Goal: Communication & Community: Answer question/provide support

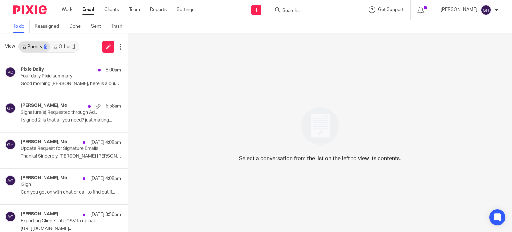
click at [67, 43] on link "Other 1" at bounding box center [64, 46] width 28 height 11
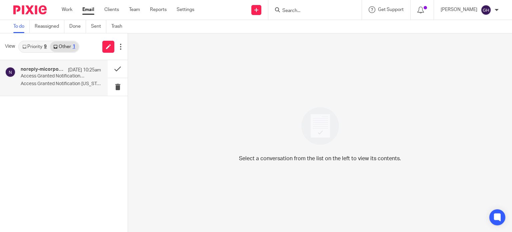
click at [57, 69] on h4 "noreply-micorporationsdivision" at bounding box center [43, 70] width 44 height 6
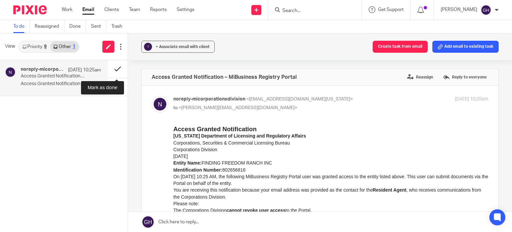
click at [115, 68] on button at bounding box center [118, 69] width 20 height 18
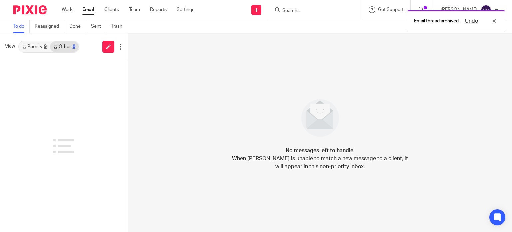
click at [43, 46] on link "Priority 9" at bounding box center [34, 46] width 31 height 11
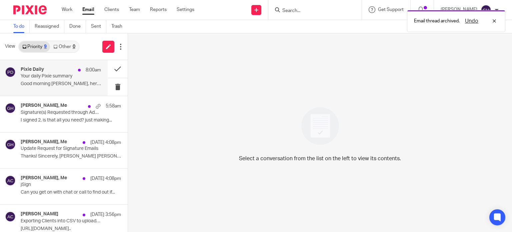
click at [67, 83] on p "Good morning Gabby, here is a quick overview of..." at bounding box center [61, 84] width 80 height 6
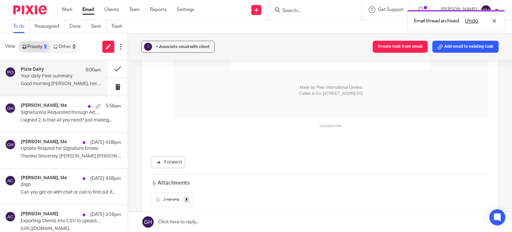
scroll to position [377, 0]
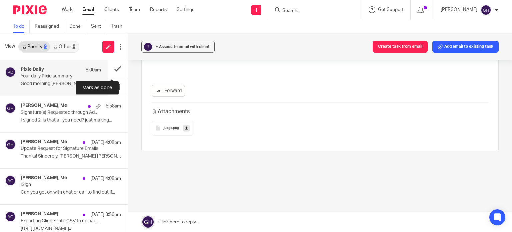
click at [113, 69] on button at bounding box center [118, 69] width 20 height 18
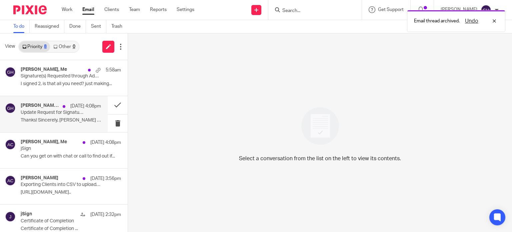
click at [41, 117] on div "Amy Corfixsen, Me Aug 14 4:08pm Update Request for Signature Emails Thanks! Sin…" at bounding box center [61, 114] width 80 height 22
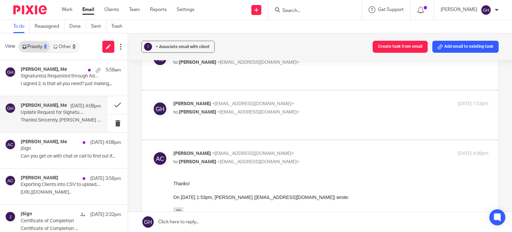
scroll to position [233, 0]
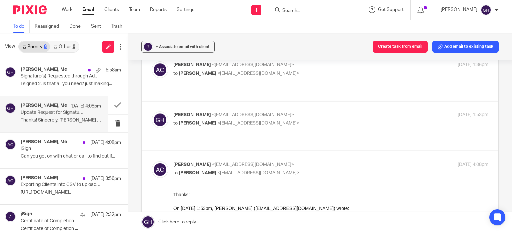
click at [261, 101] on label at bounding box center [320, 125] width 357 height 49
click at [152, 111] on input "checkbox" at bounding box center [151, 111] width 0 height 0
checkbox input "true"
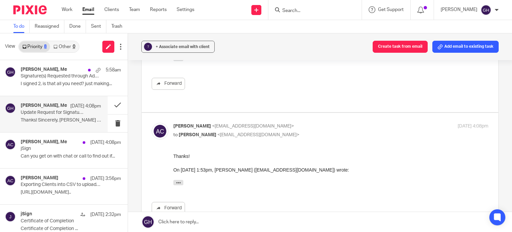
scroll to position [283, 0]
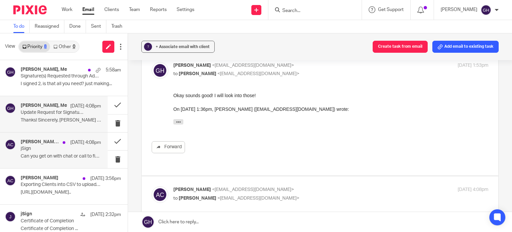
click at [63, 147] on p "jSign" at bounding box center [53, 149] width 64 height 6
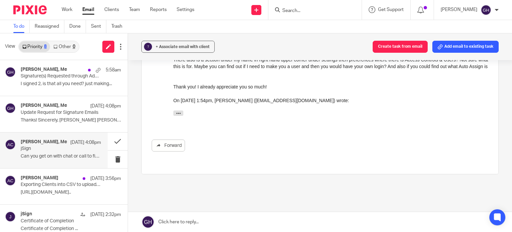
scroll to position [301, 0]
click at [61, 181] on div "Aug 14 3:56pm" at bounding box center [80, 178] width 42 height 7
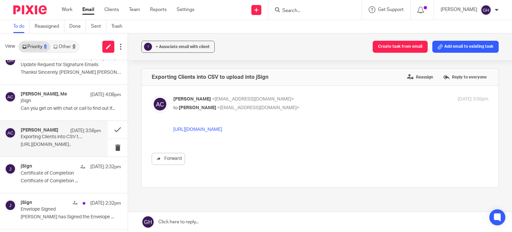
scroll to position [117, 0]
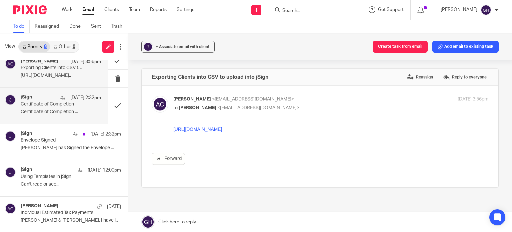
click at [44, 103] on p "Certificate of Completion" at bounding box center [53, 104] width 64 height 6
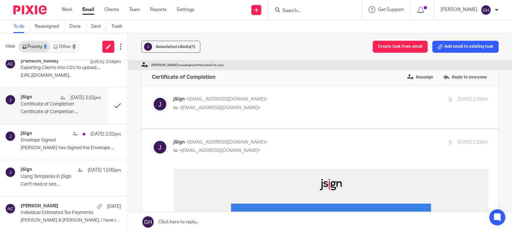
scroll to position [0, 0]
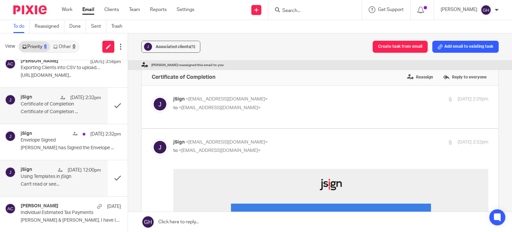
click at [40, 180] on div "jSign Aug 13 12:00pm Using Templates in jSign Can't read or see..." at bounding box center [61, 178] width 80 height 22
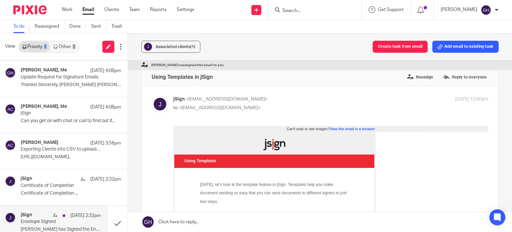
scroll to position [17, 0]
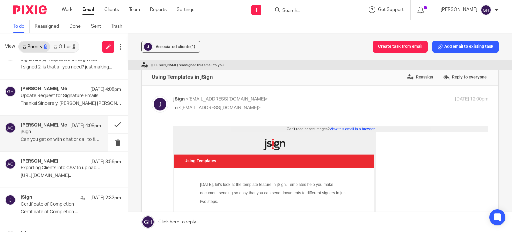
click at [60, 138] on p "Can you get on with chat or call to find out if..." at bounding box center [61, 140] width 80 height 6
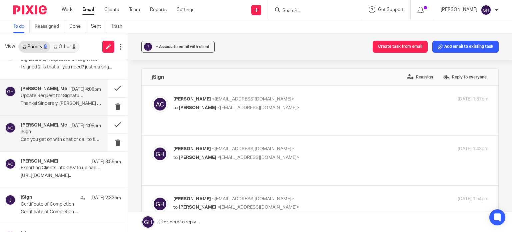
scroll to position [0, 0]
click at [57, 106] on div "Amy Corfixsen, Me Aug 14 4:08pm Update Request for Signature Emails Thanks! Sin…" at bounding box center [61, 97] width 80 height 22
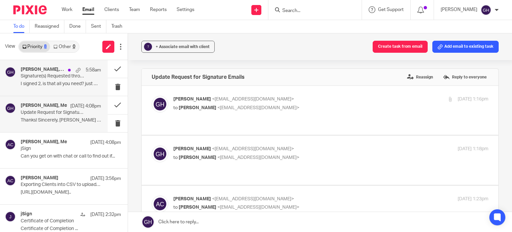
click at [61, 83] on p "I signed 2, is that all you need? just making..." at bounding box center [61, 84] width 80 height 6
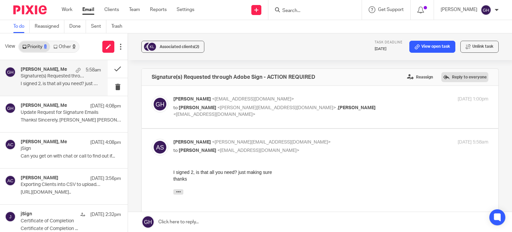
click at [450, 78] on label "Reply to everyone" at bounding box center [464, 77] width 47 height 10
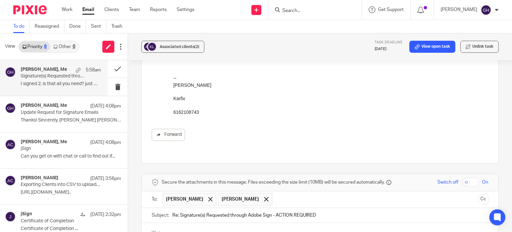
scroll to position [236, 0]
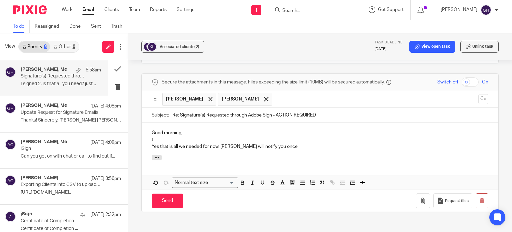
click at [210, 140] on p "t" at bounding box center [320, 139] width 337 height 7
click at [284, 143] on p "Yes that is all we needed for now. Amy will notify you once" at bounding box center [320, 146] width 337 height 7
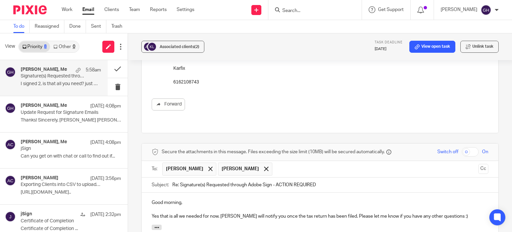
scroll to position [200, 0]
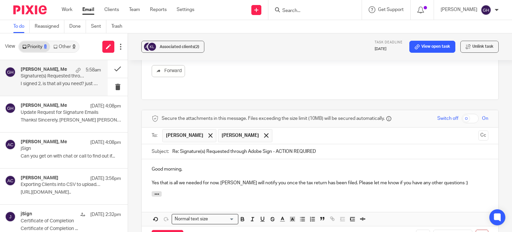
click at [443, 182] on p "Yes that is all we needed for now. Amy will notify you once the tax return has …" at bounding box center [320, 182] width 337 height 7
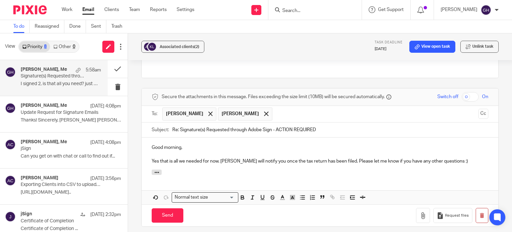
scroll to position [233, 0]
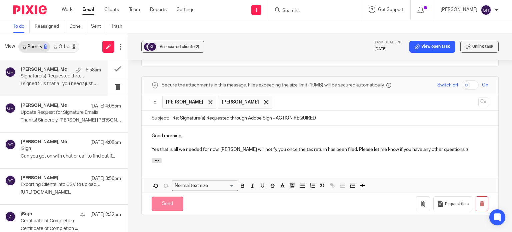
click at [164, 203] on input "Send" at bounding box center [168, 203] width 32 height 14
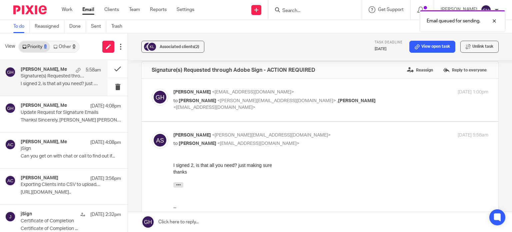
scroll to position [0, 0]
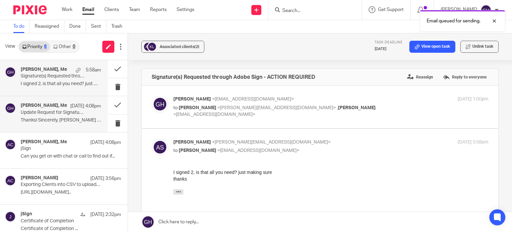
click at [54, 113] on p "Update Request for Signature Emails" at bounding box center [53, 113] width 64 height 6
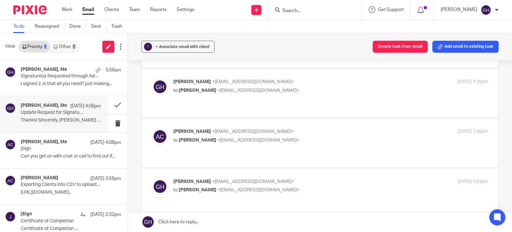
scroll to position [300, 0]
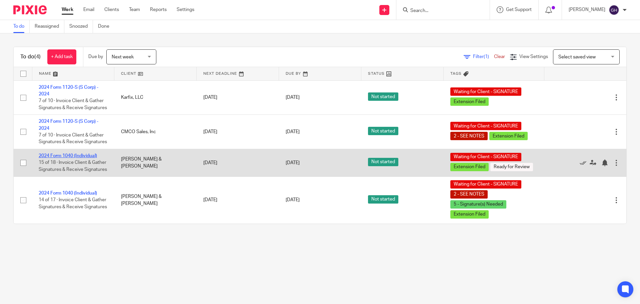
click at [84, 158] on link "2024 Form 1040 (Individual)" at bounding box center [68, 155] width 58 height 5
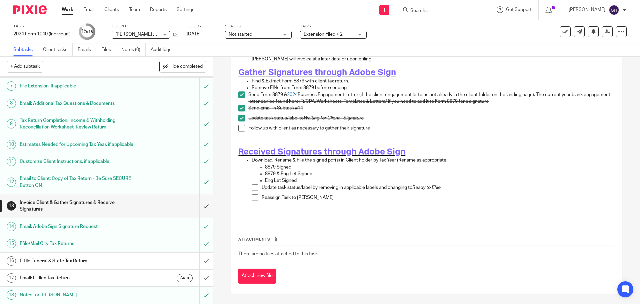
scroll to position [135, 0]
click at [105, 259] on h1 "E-file Federal & State Tax Return" at bounding box center [77, 261] width 115 height 10
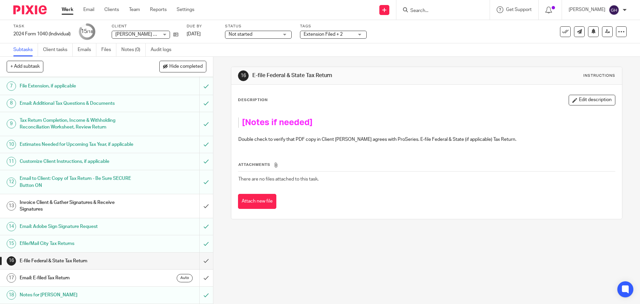
scroll to position [135, 0]
click at [79, 277] on h1 "Email: E-filed Tax Return" at bounding box center [77, 278] width 115 height 10
